Goal: Task Accomplishment & Management: Manage account settings

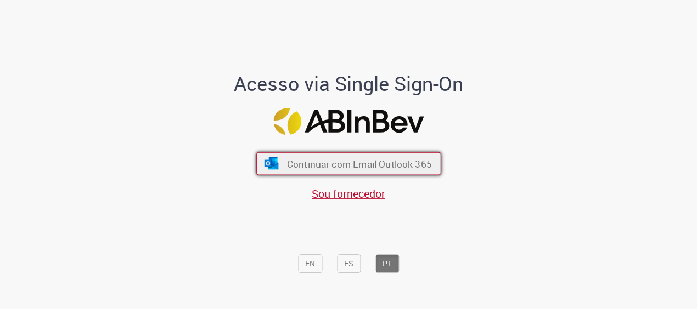
click at [348, 165] on span "Continuar com Email Outlook 365" at bounding box center [358, 163] width 145 height 13
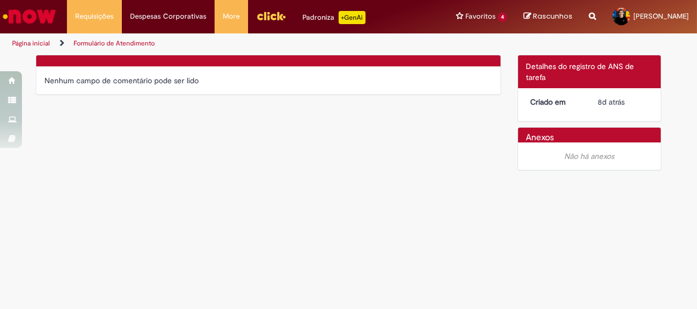
click at [91, 39] on link "Formulário de Atendimento" at bounding box center [114, 43] width 81 height 9
click at [103, 14] on li "Requisições Exibir Todas as Solicitações" at bounding box center [94, 16] width 55 height 33
click at [115, 44] on link "Exibir Todas as Solicitações" at bounding box center [127, 44] width 121 height 12
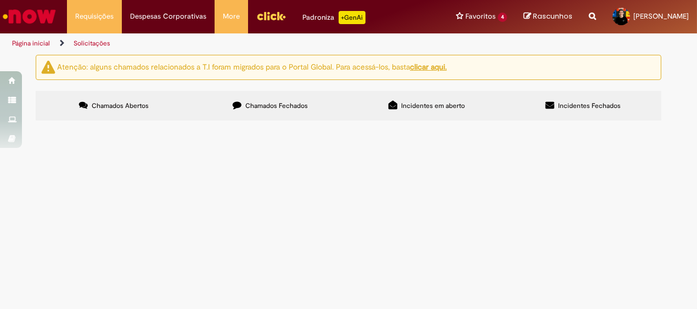
click at [0, 0] on span "Solicito desbloqueio do referido cartão corporativo para uso em viagem aos [GEO…" at bounding box center [0, 0] width 0 height 0
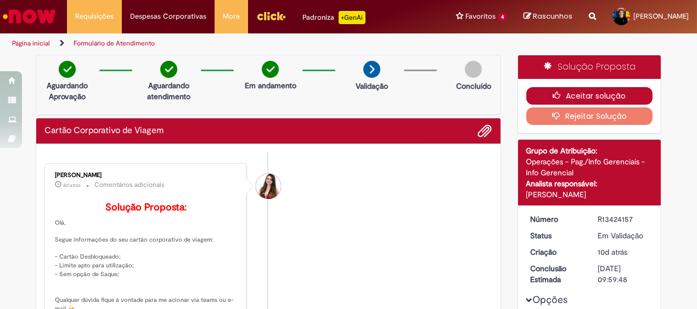
click at [625, 94] on button "Aceitar solução" at bounding box center [589, 96] width 127 height 18
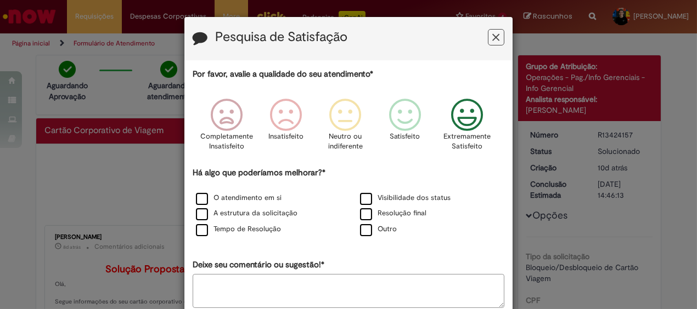
click at [478, 114] on icon "Feedback" at bounding box center [467, 115] width 41 height 33
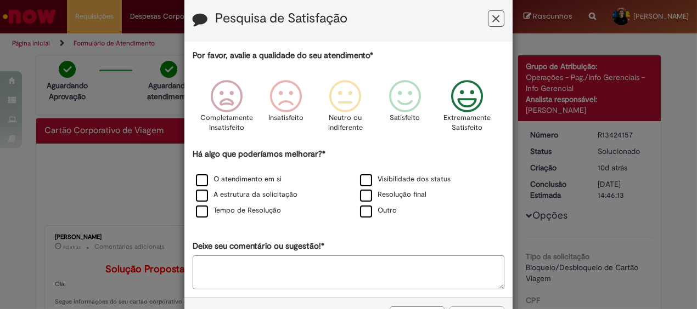
scroll to position [59, 0]
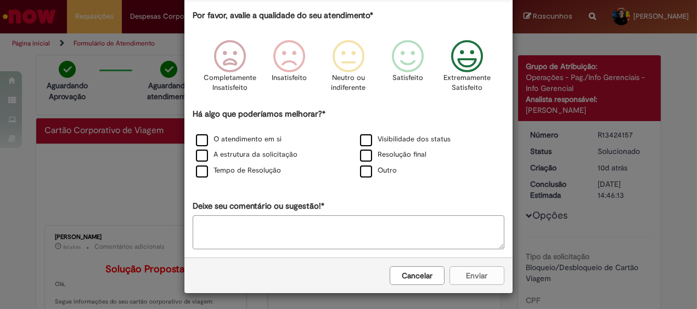
click at [464, 274] on div "Cancelar Enviar" at bounding box center [348, 276] width 328 height 36
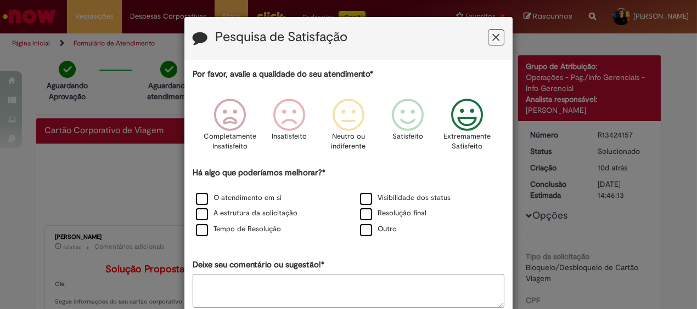
click at [493, 42] on icon "Feedback" at bounding box center [496, 38] width 7 height 12
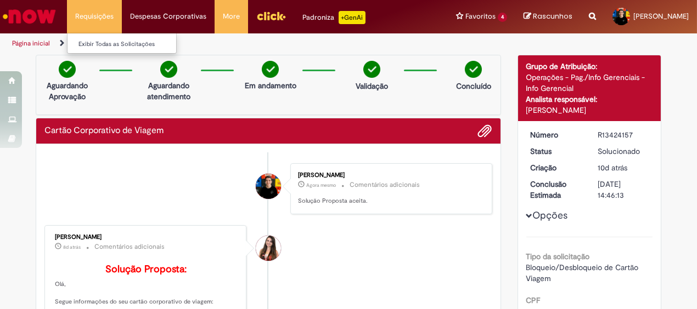
click at [89, 22] on li "Requisições Exibir Todas as Solicitações" at bounding box center [94, 16] width 55 height 33
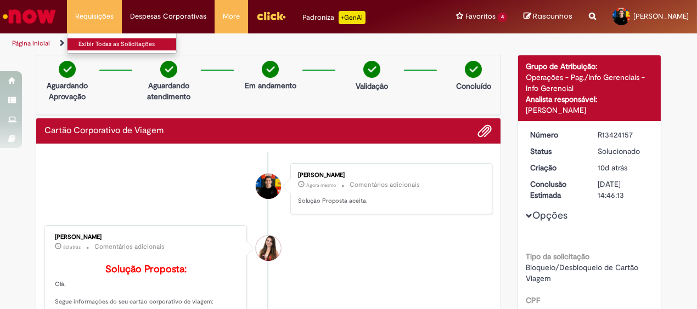
click at [99, 39] on link "Exibir Todas as Solicitações" at bounding box center [127, 44] width 121 height 12
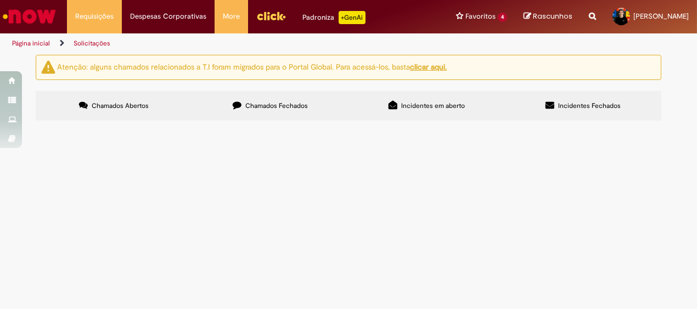
click at [257, 112] on label "Chamados Fechados" at bounding box center [270, 106] width 156 height 30
click at [398, 93] on label "Incidentes em aberto" at bounding box center [426, 106] width 156 height 30
click at [510, 103] on label "Incidentes Fechados" at bounding box center [583, 106] width 156 height 30
click at [142, 114] on label "Chamados Abertos" at bounding box center [114, 106] width 156 height 30
click at [398, 101] on label "Incidentes em aberto" at bounding box center [426, 106] width 156 height 30
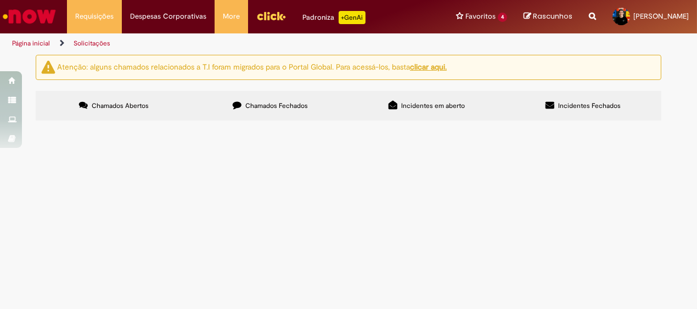
click at [323, 112] on label "Chamados Fechados" at bounding box center [270, 106] width 156 height 30
click at [560, 89] on div "Atenção: alguns chamados relacionados a T.I foram migrados para o Portal Global…" at bounding box center [348, 89] width 642 height 69
click at [564, 104] on span "Incidentes Fechados" at bounding box center [589, 105] width 63 height 9
click at [298, 111] on label "Chamados Fechados" at bounding box center [270, 106] width 156 height 30
